Goal: Information Seeking & Learning: Learn about a topic

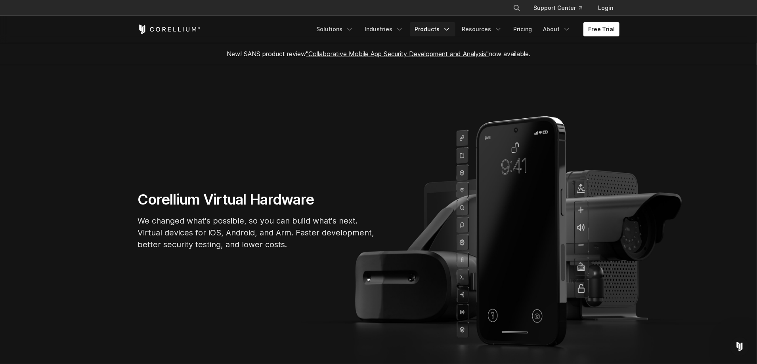
click at [427, 30] on link "Products" at bounding box center [433, 29] width 46 height 14
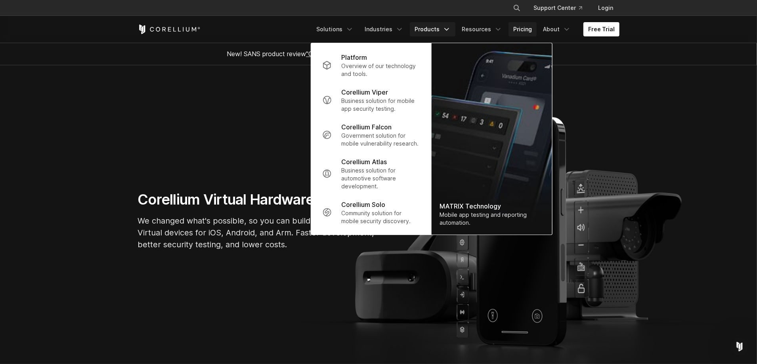
click at [519, 33] on link "Pricing" at bounding box center [522, 29] width 28 height 14
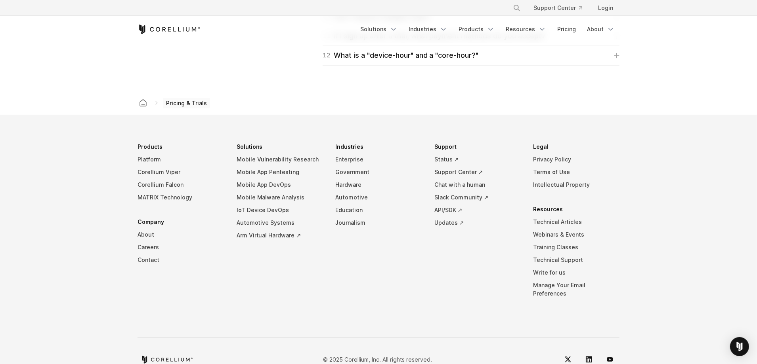
scroll to position [1370, 0]
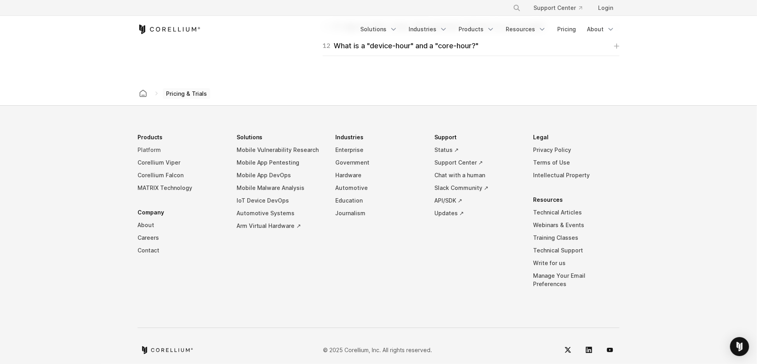
click at [161, 146] on link "Platform" at bounding box center [180, 150] width 86 height 13
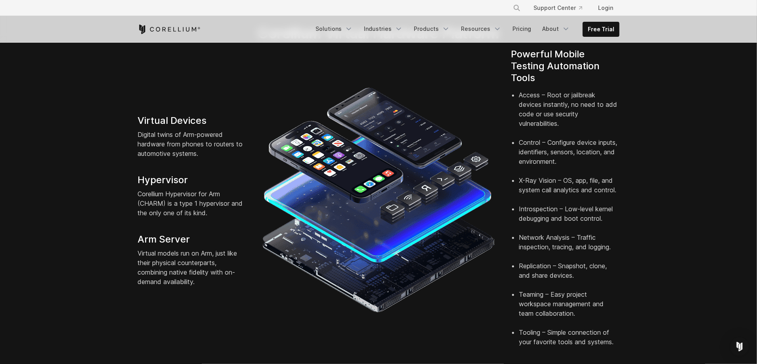
scroll to position [185, 0]
